Goal: Task Accomplishment & Management: Manage account settings

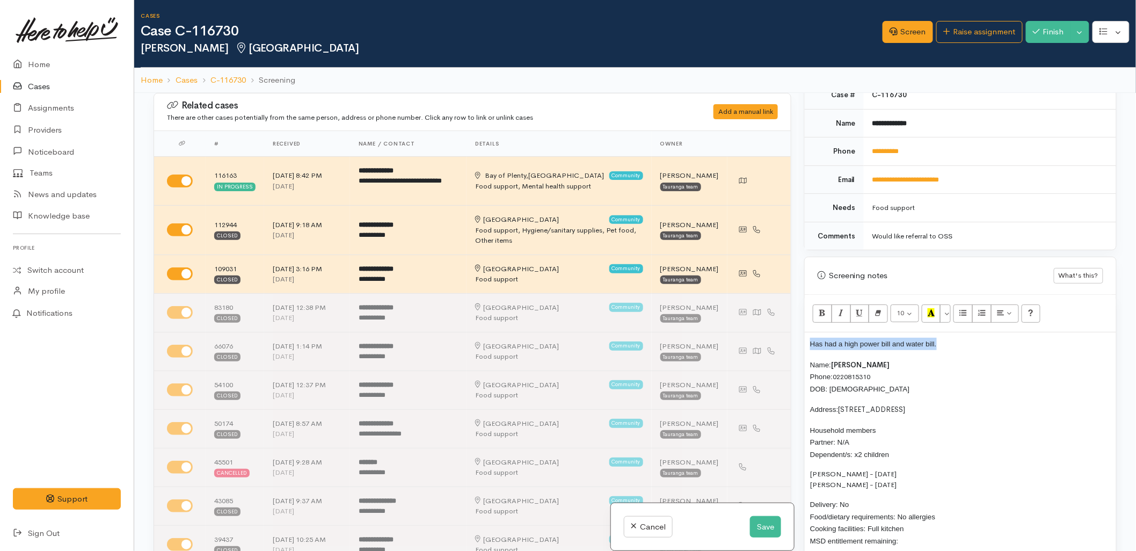
click at [823, 347] on span "Has had a high power bill and water bill." at bounding box center [873, 344] width 127 height 8
click at [819, 344] on span "Has had a high power bill and water bill." at bounding box center [873, 344] width 127 height 8
click at [1017, 344] on p "Janaya explained that she has a high power bill and water bill." at bounding box center [960, 344] width 301 height 12
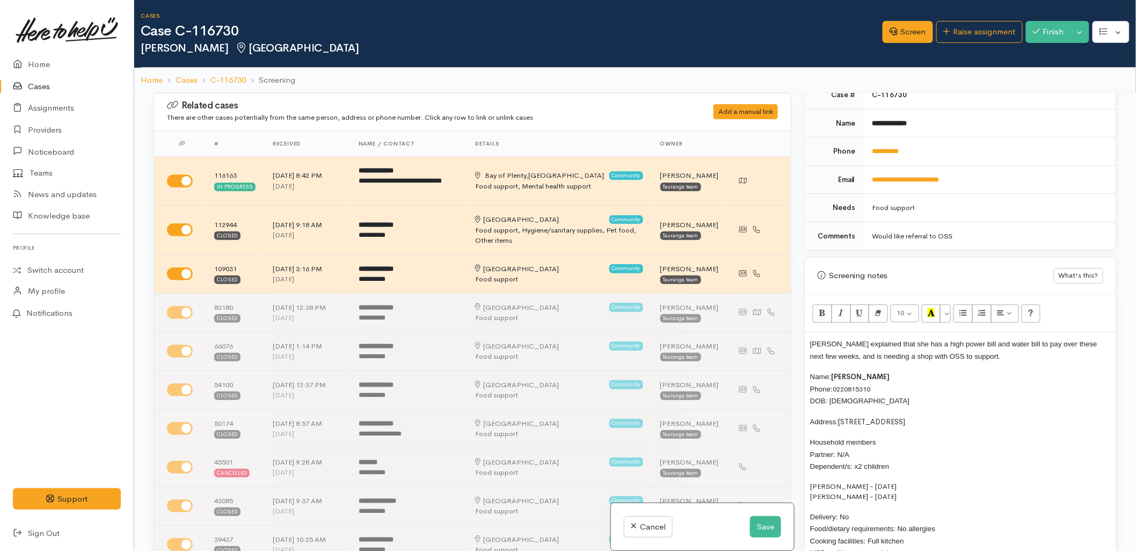
click at [897, 358] on span "Janaya explained that she has a high power bill and water bill to pay over thes…" at bounding box center [953, 350] width 287 height 20
click at [866, 357] on span "Janaya explained that she has a high power bill and water bill to pay over thes…" at bounding box center [953, 350] width 287 height 20
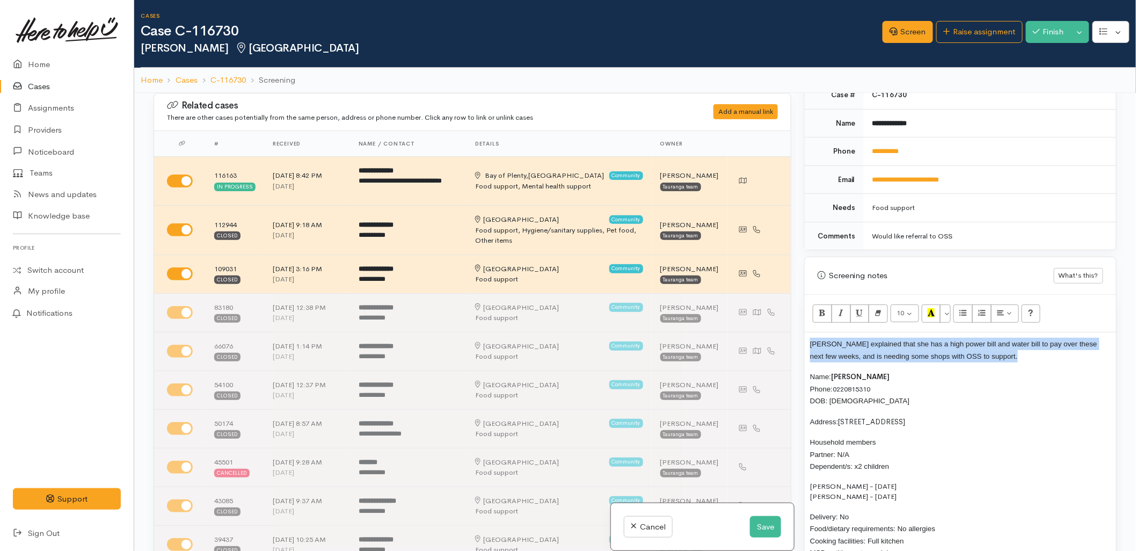
click at [866, 357] on span "Janaya explained that she has a high power bill and water bill to pay over thes…" at bounding box center [953, 350] width 287 height 20
click at [947, 313] on button "More Color" at bounding box center [945, 313] width 11 height 18
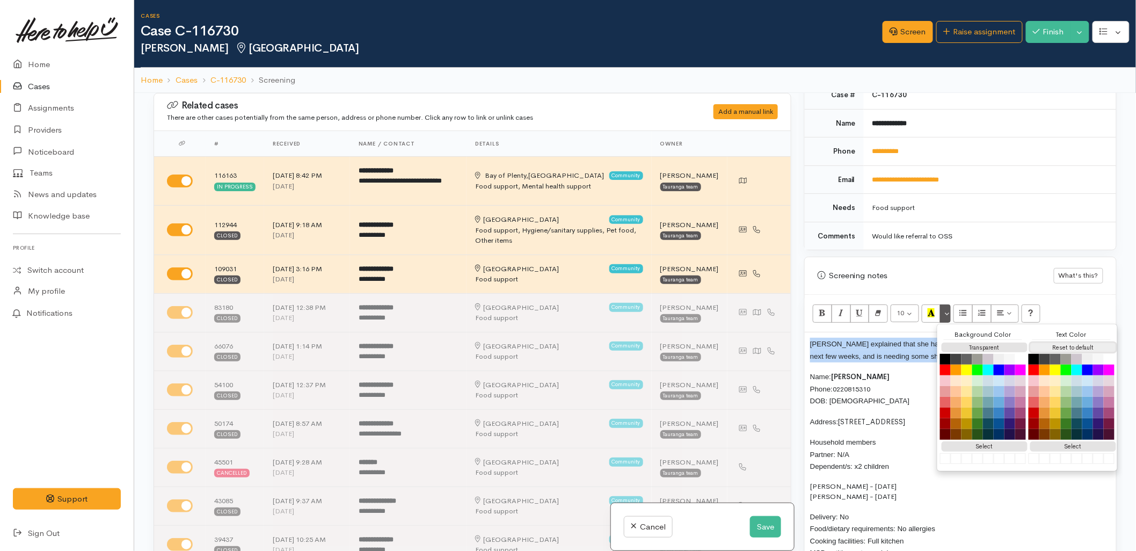
click at [1053, 346] on button "Reset to default" at bounding box center [1073, 348] width 86 height 10
click at [824, 356] on p "Janaya explained that she has a high power bill and water bill to pay over thes…" at bounding box center [960, 350] width 301 height 24
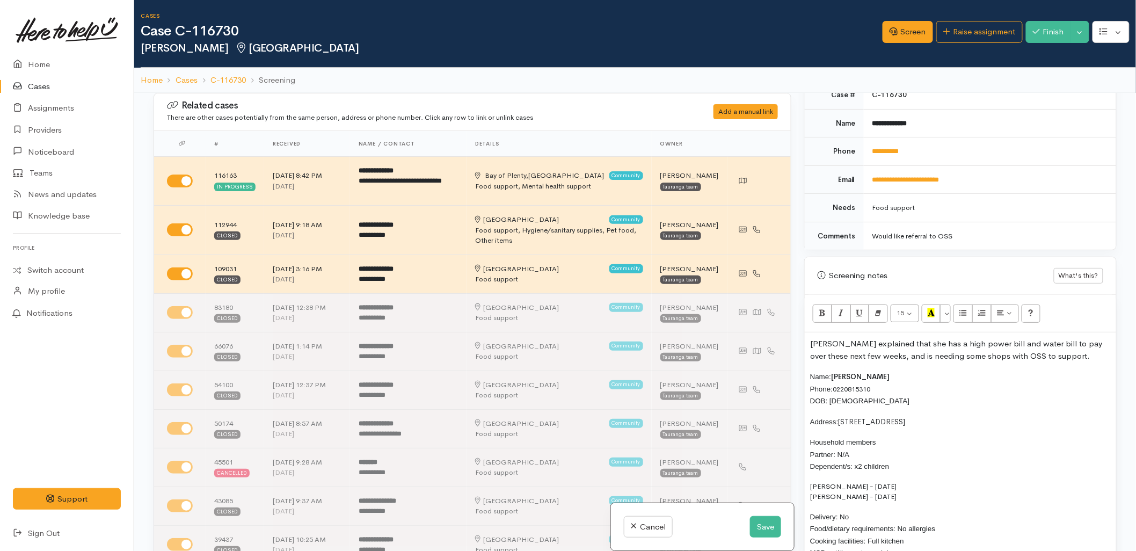
click at [1059, 360] on p "Janaya explained that she has a high power bill and water bill to pay over thes…" at bounding box center [960, 350] width 301 height 24
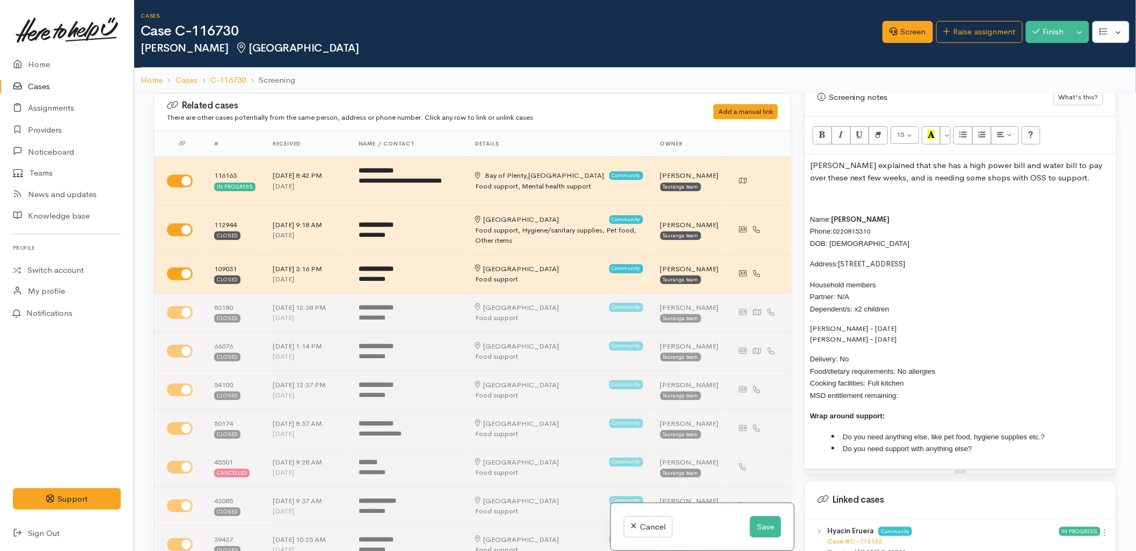
scroll to position [716, 0]
click at [930, 396] on p "Delivery: No Food/dietary requirements: No allergies Cooking facilities: Full k…" at bounding box center [960, 376] width 301 height 48
click at [1071, 432] on li "Do you need anything else, like pet food, hygiene supplies etc.?" at bounding box center [971, 436] width 279 height 12
click at [1029, 447] on li "Do you need support with anything else?" at bounding box center [971, 448] width 279 height 12
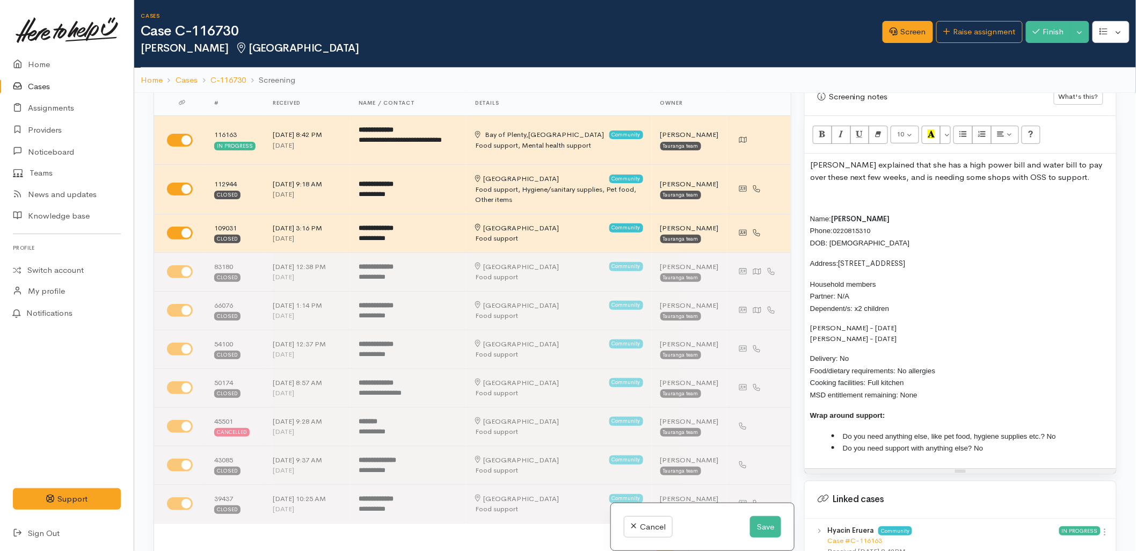
scroll to position [60, 0]
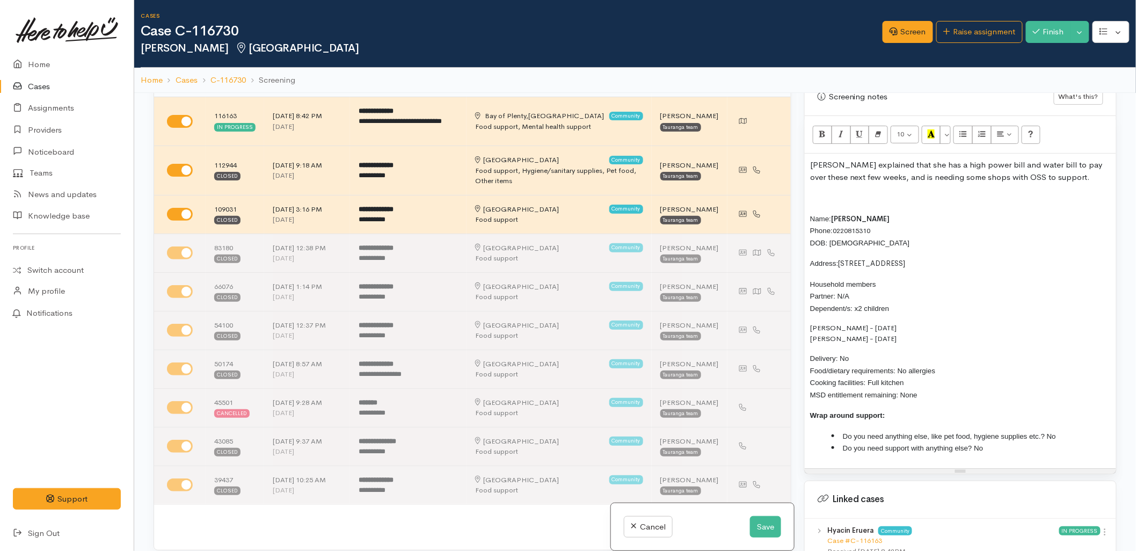
click at [779, 534] on div "Cancel Save" at bounding box center [702, 527] width 183 height 48
click at [750, 528] on button "Save" at bounding box center [765, 527] width 31 height 22
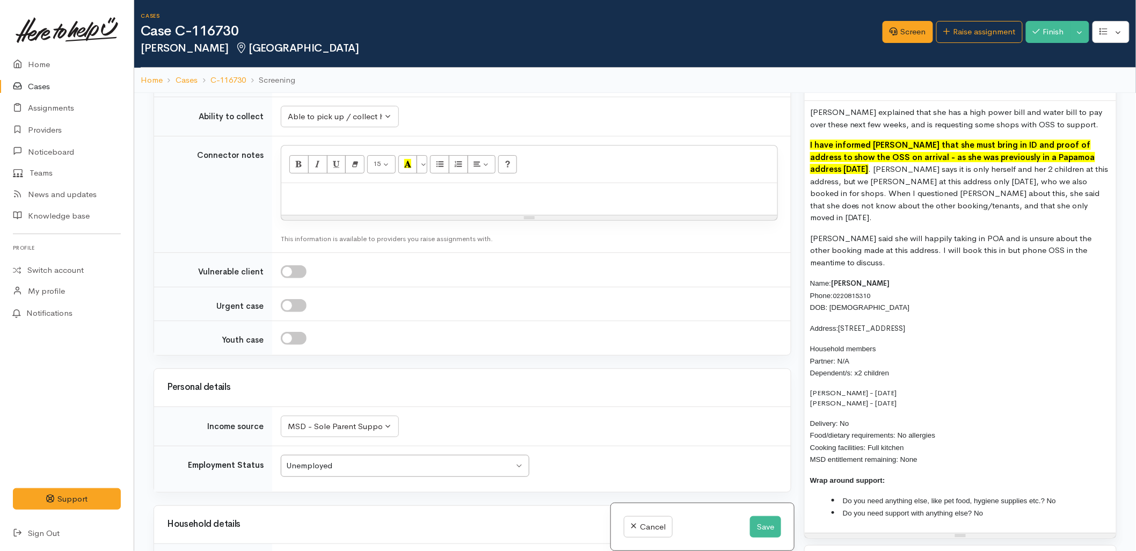
click at [364, 201] on p at bounding box center [529, 194] width 485 height 12
paste div
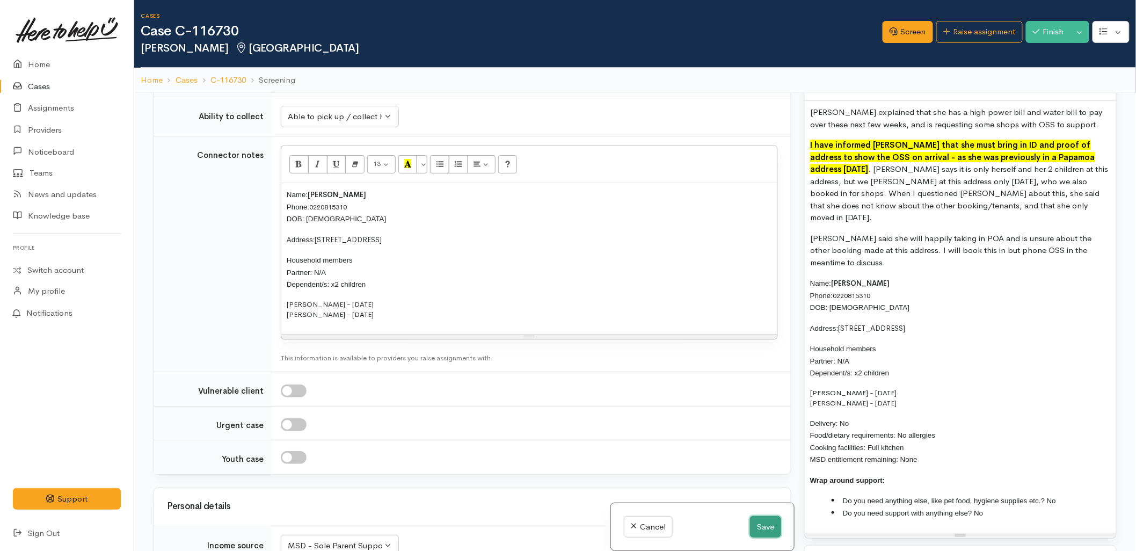
click at [764, 532] on button "Save" at bounding box center [765, 527] width 31 height 22
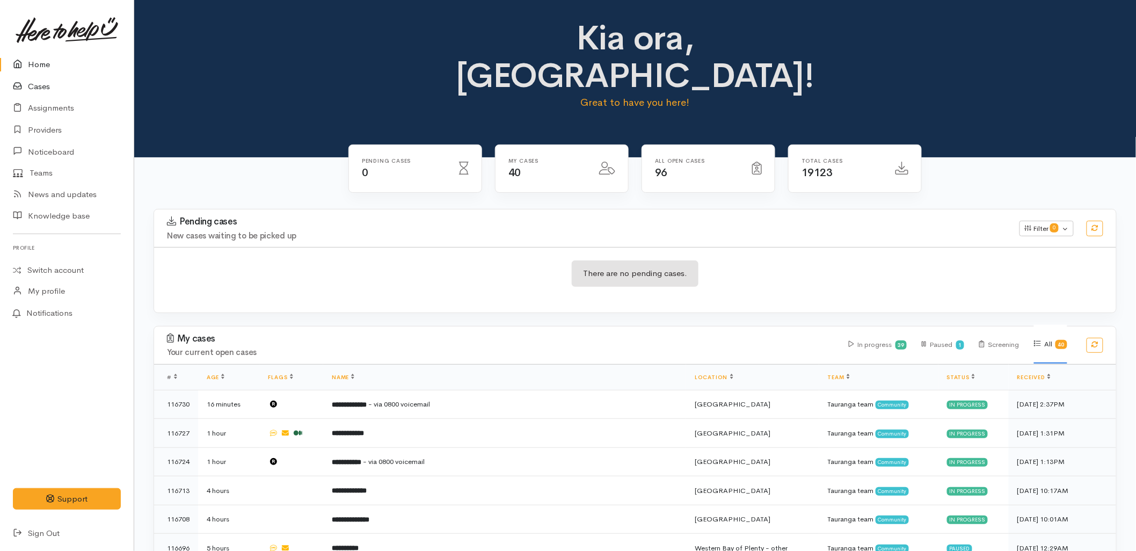
click at [37, 76] on link "Cases" at bounding box center [67, 87] width 134 height 22
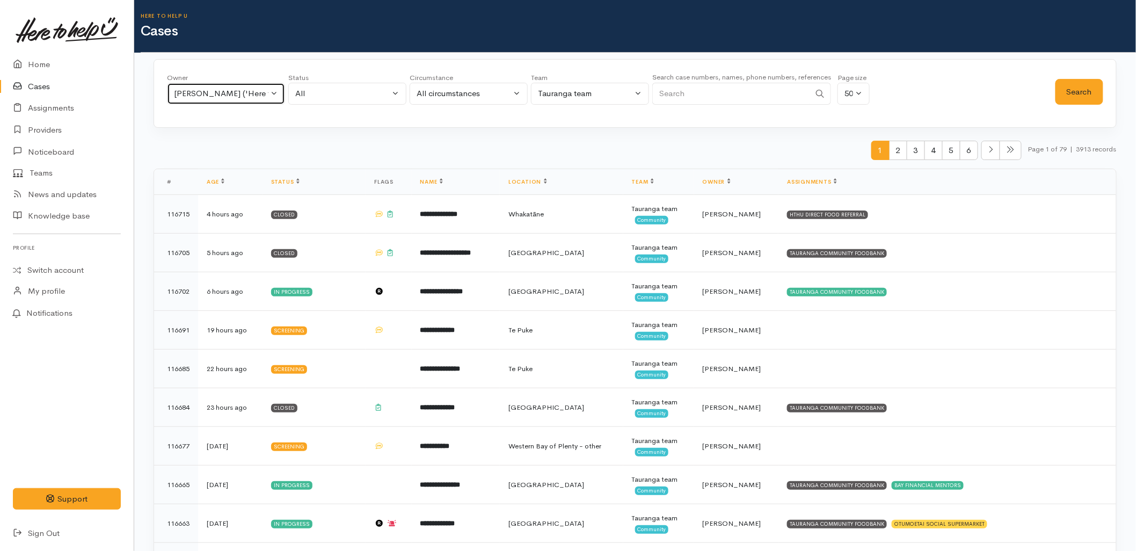
click at [222, 97] on div "Rachel Proctor ('Here to help u')" at bounding box center [221, 94] width 95 height 12
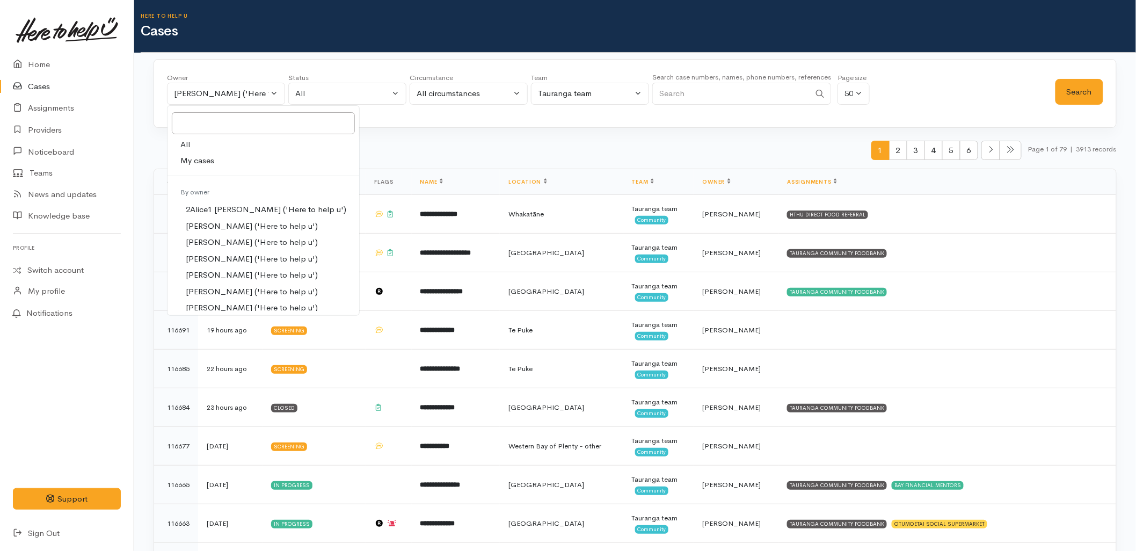
click at [213, 165] on span "My cases" at bounding box center [197, 161] width 34 height 12
select select "1613"
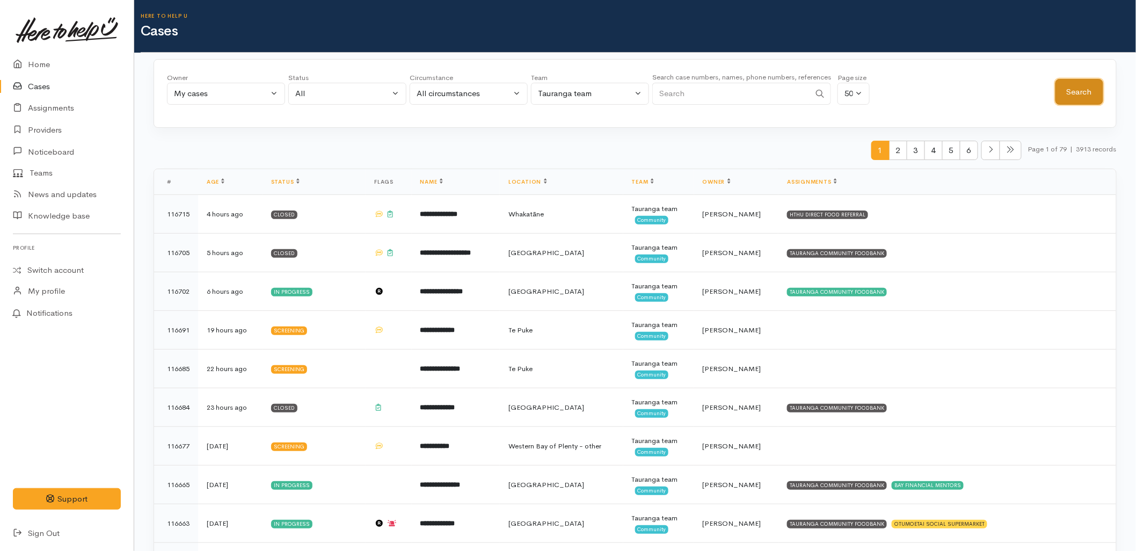
click at [1080, 86] on button "Search" at bounding box center [1080, 92] width 48 height 26
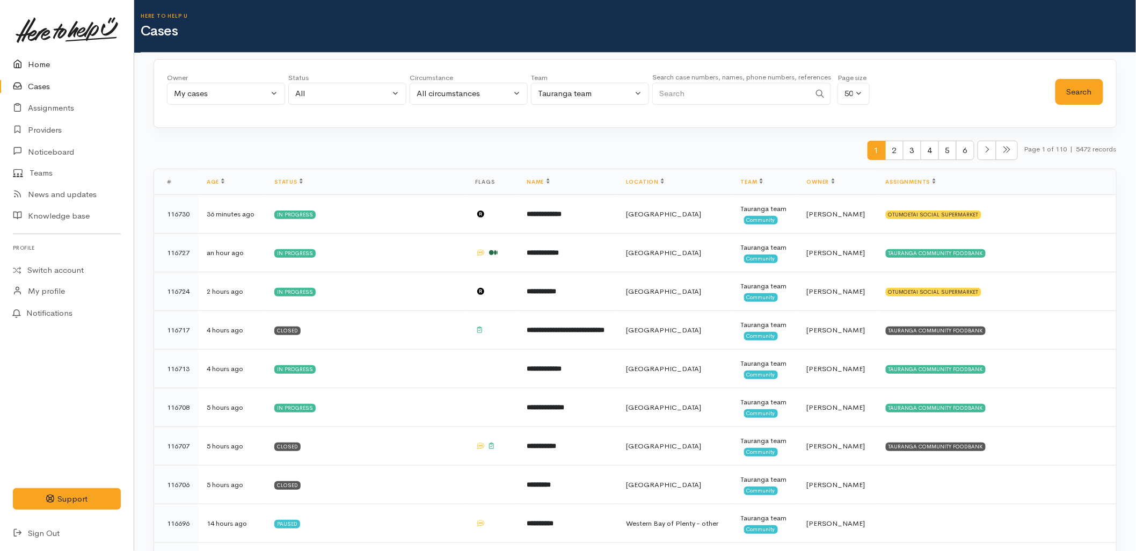
click at [48, 66] on link "Home" at bounding box center [67, 65] width 134 height 22
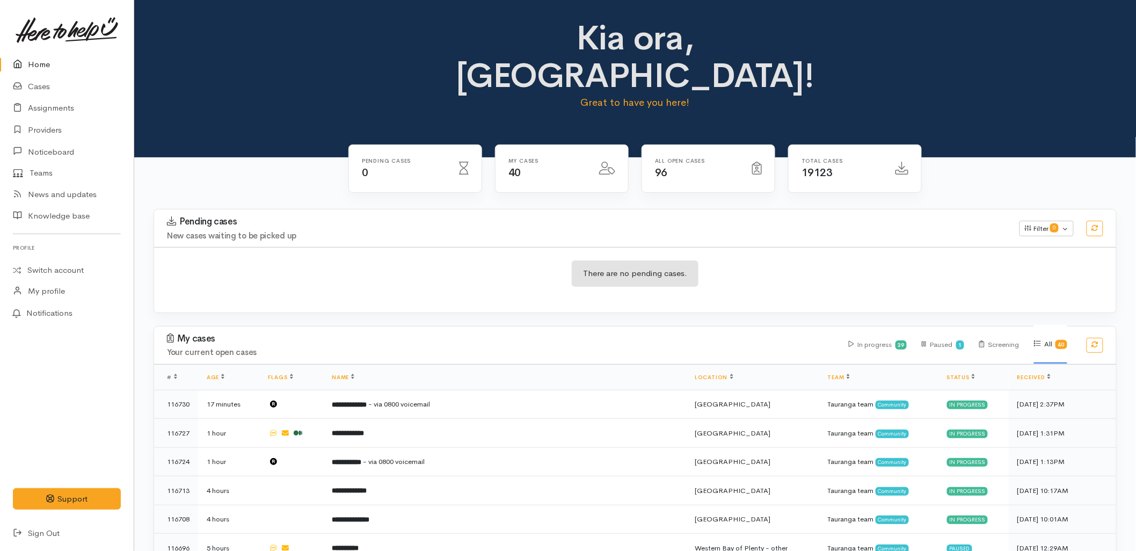
click at [839, 260] on div "There are no pending cases." at bounding box center [635, 279] width 962 height 39
click at [21, 534] on icon at bounding box center [20, 533] width 15 height 13
